Goal: Check status: Check status

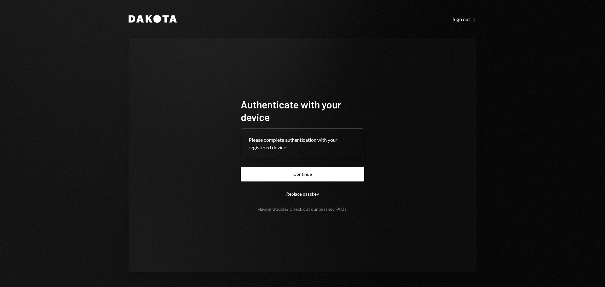
click at [299, 177] on button "Continue" at bounding box center [302, 174] width 123 height 15
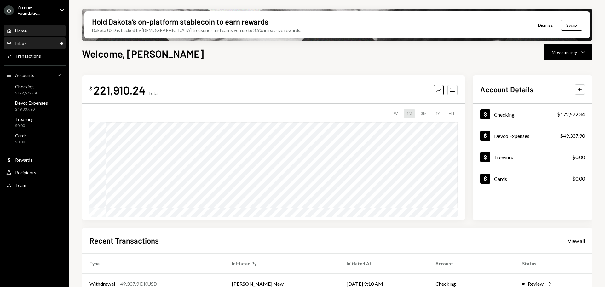
click at [41, 47] on div "Inbox Inbox" at bounding box center [34, 43] width 57 height 11
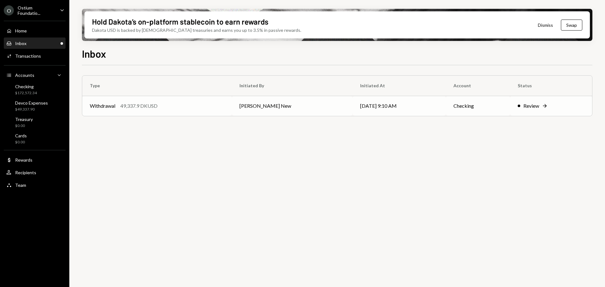
click at [352, 111] on td "[DATE] 9:10 AM" at bounding box center [398, 106] width 93 height 20
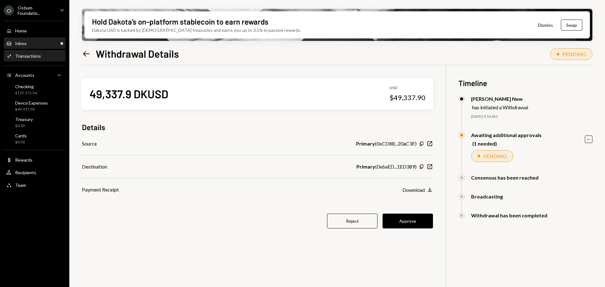
click at [28, 39] on div "Inbox Inbox" at bounding box center [34, 43] width 57 height 11
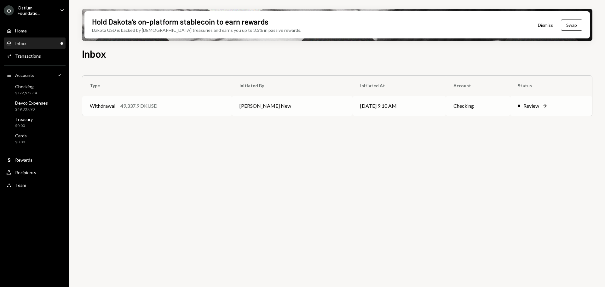
click at [210, 106] on div "Withdrawal 49,337.9 DKUSD" at bounding box center [157, 106] width 134 height 8
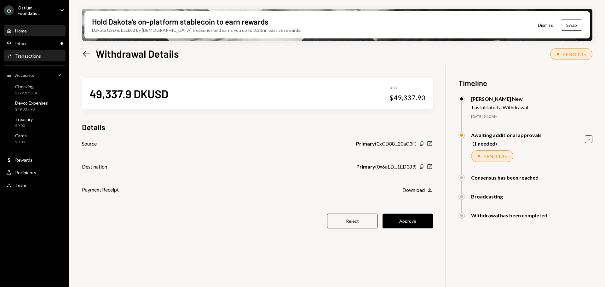
click at [16, 32] on div "Home" at bounding box center [21, 30] width 12 height 5
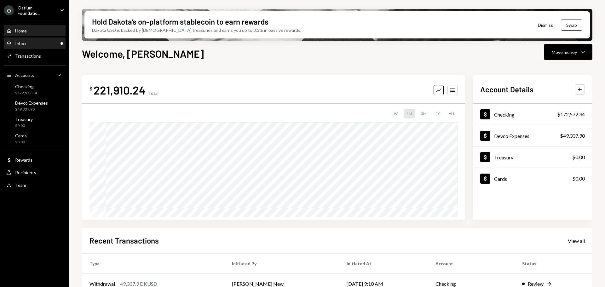
click at [35, 43] on div "Inbox Inbox" at bounding box center [34, 44] width 57 height 6
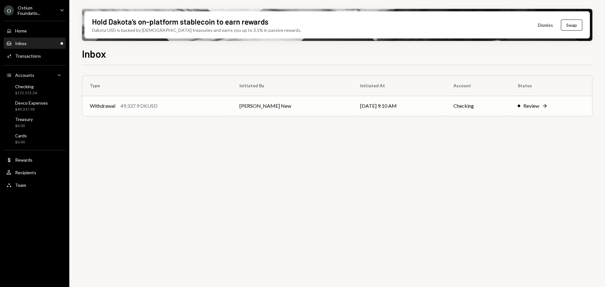
click at [156, 111] on td "Withdrawal 49,337.9 DKUSD" at bounding box center [157, 106] width 150 height 20
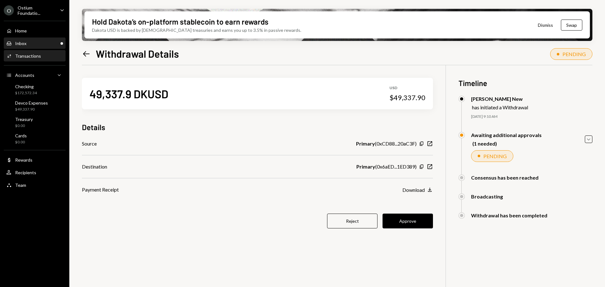
click at [33, 38] on div "Inbox Inbox" at bounding box center [34, 43] width 57 height 11
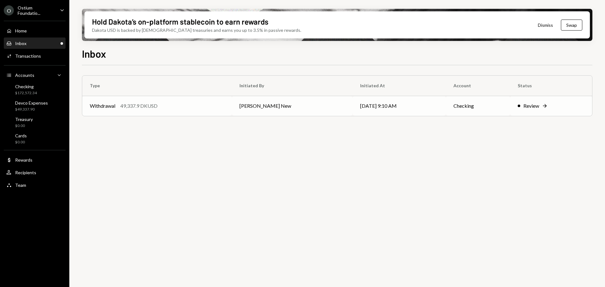
click at [317, 103] on td "[PERSON_NAME] New" at bounding box center [292, 106] width 121 height 20
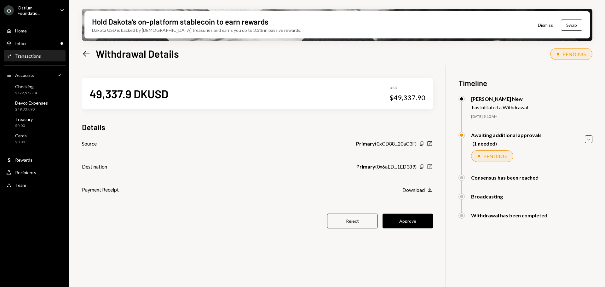
click at [431, 169] on icon "button" at bounding box center [429, 166] width 5 height 5
